Goal: Task Accomplishment & Management: Complete application form

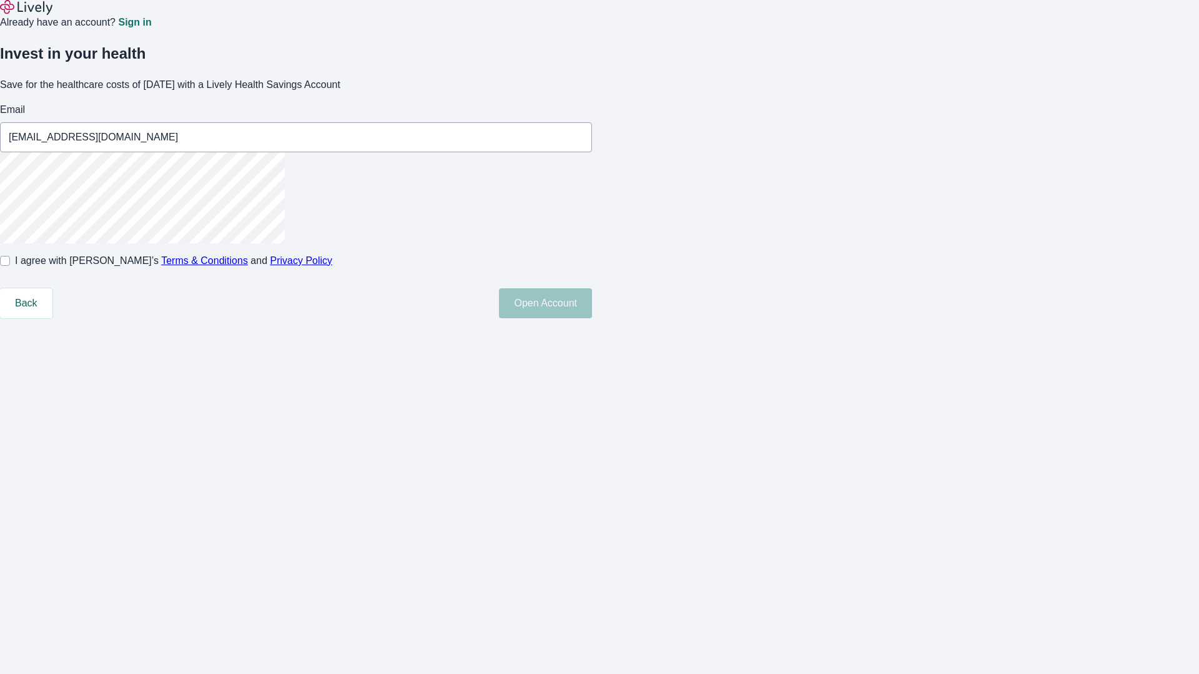
click at [10, 266] on input "I agree with Lively’s Terms & Conditions and Privacy Policy" at bounding box center [5, 261] width 10 height 10
checkbox input "true"
click at [592, 318] on button "Open Account" at bounding box center [545, 304] width 93 height 30
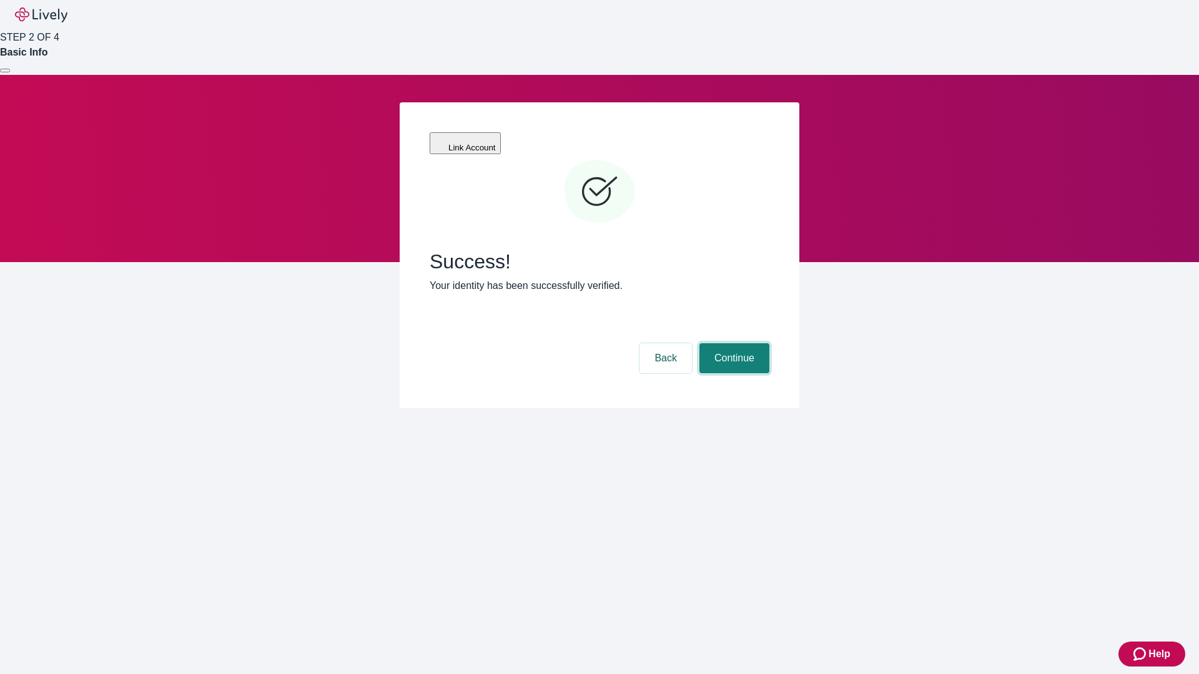
click at [733, 343] on button "Continue" at bounding box center [734, 358] width 70 height 30
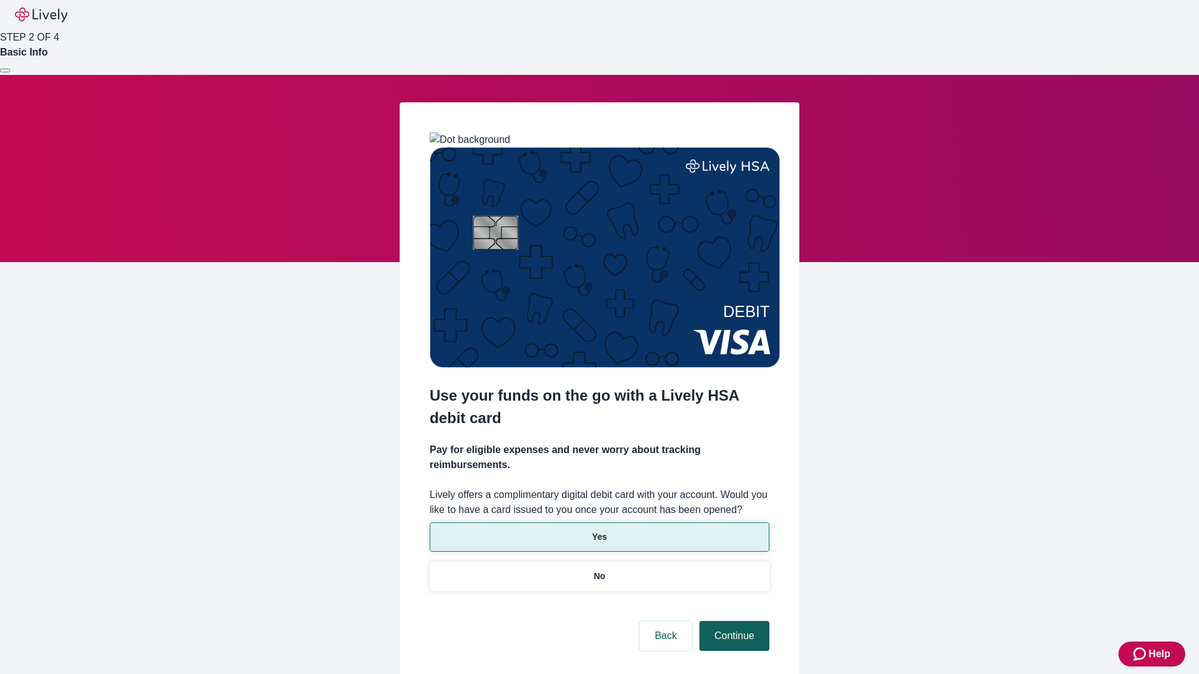
click at [599, 531] on p "Yes" at bounding box center [599, 537] width 15 height 13
click at [733, 621] on button "Continue" at bounding box center [734, 636] width 70 height 30
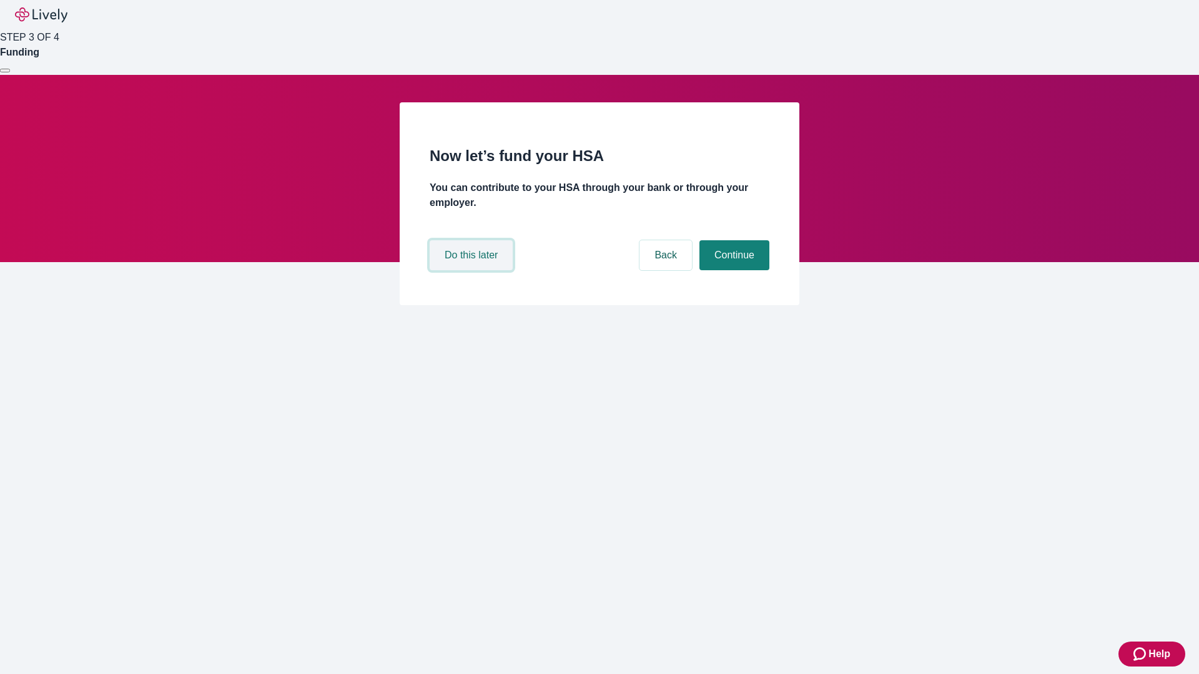
click at [473, 270] on button "Do this later" at bounding box center [471, 255] width 83 height 30
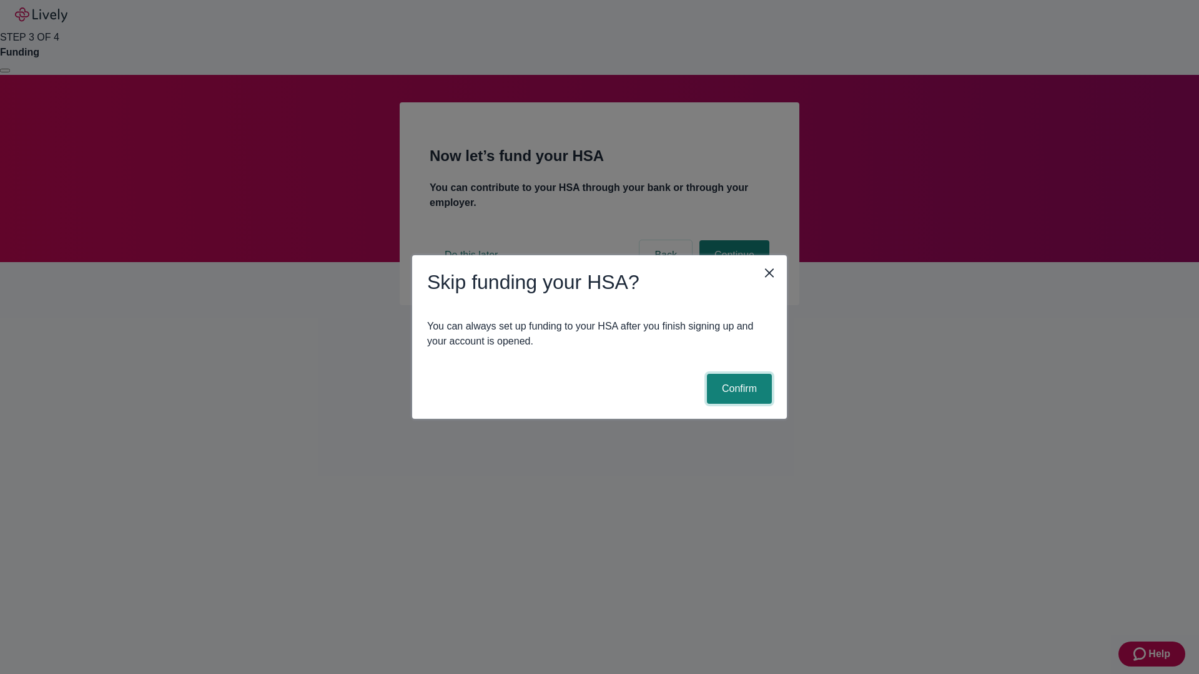
click at [738, 389] on button "Confirm" at bounding box center [739, 389] width 65 height 30
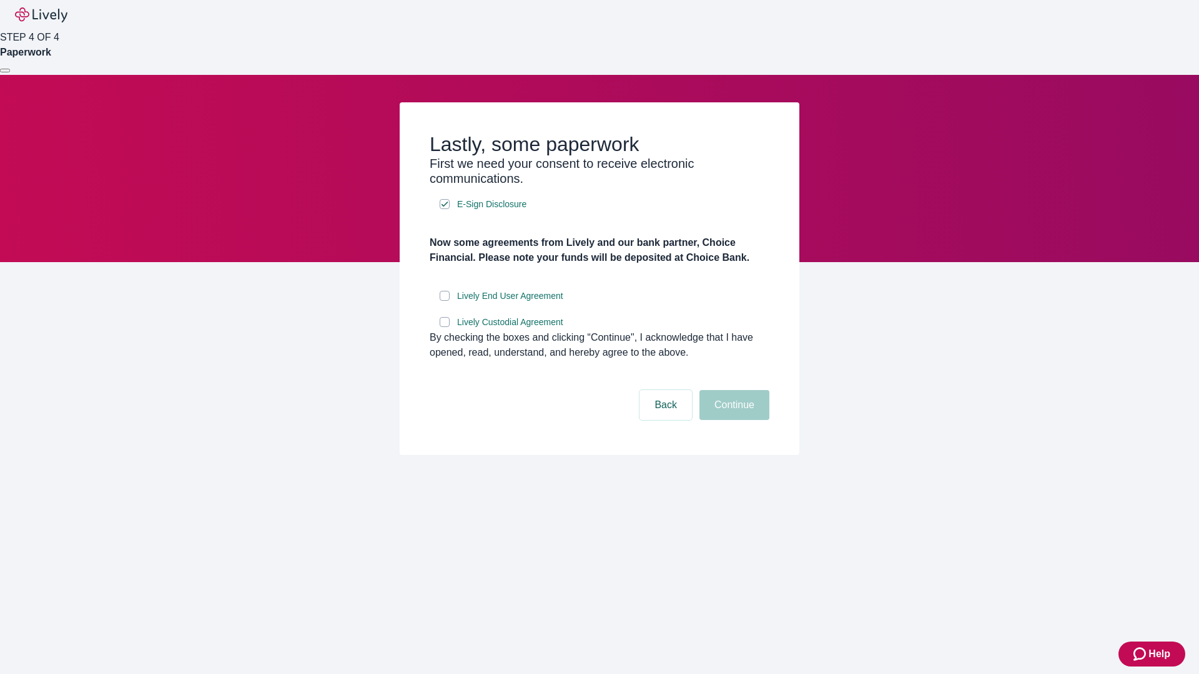
click at [445, 301] on input "Lively End User Agreement" at bounding box center [445, 296] width 10 height 10
checkbox input "true"
click at [445, 327] on input "Lively Custodial Agreement" at bounding box center [445, 322] width 10 height 10
checkbox input "true"
click at [733, 420] on button "Continue" at bounding box center [734, 405] width 70 height 30
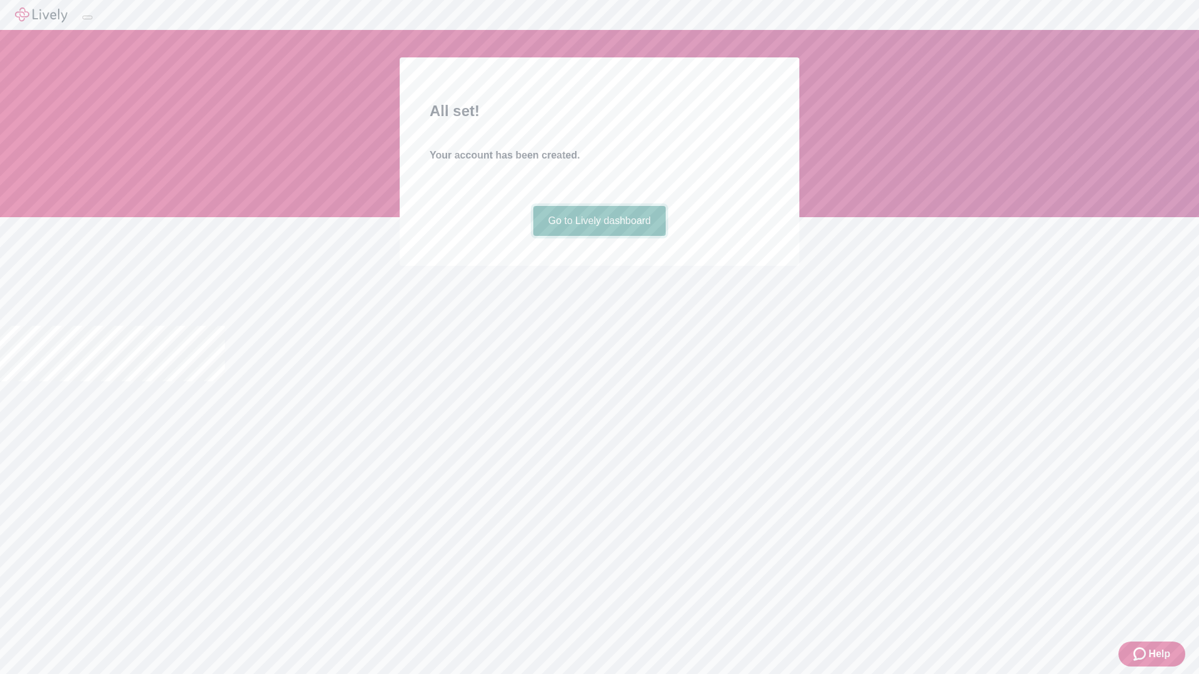
click at [599, 236] on link "Go to Lively dashboard" at bounding box center [599, 221] width 133 height 30
